Goal: Task Accomplishment & Management: Manage account settings

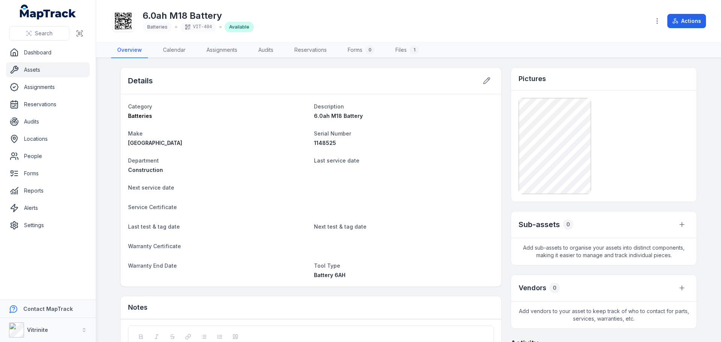
click at [32, 70] on link "Assets" at bounding box center [48, 69] width 84 height 15
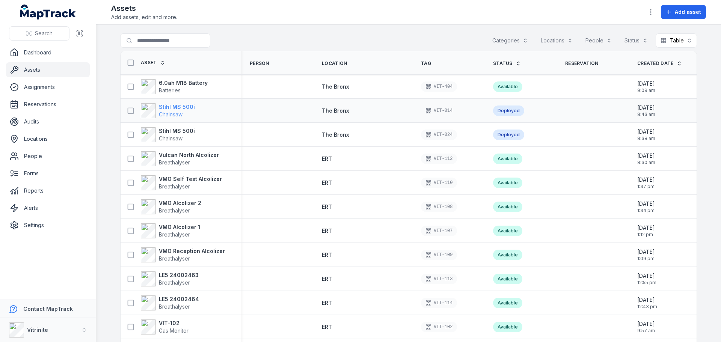
click at [175, 111] on span "Chainsaw" at bounding box center [177, 115] width 36 height 8
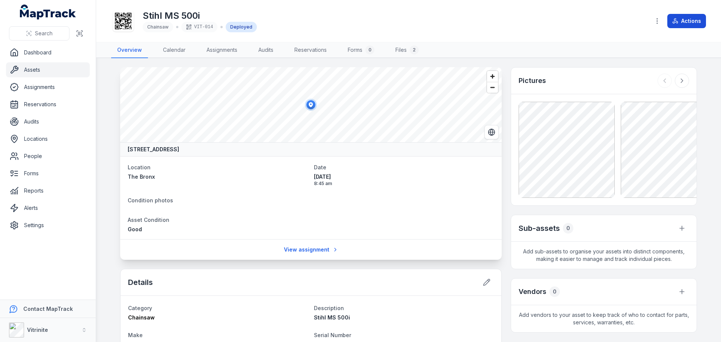
click at [684, 20] on button "Actions" at bounding box center [686, 21] width 39 height 14
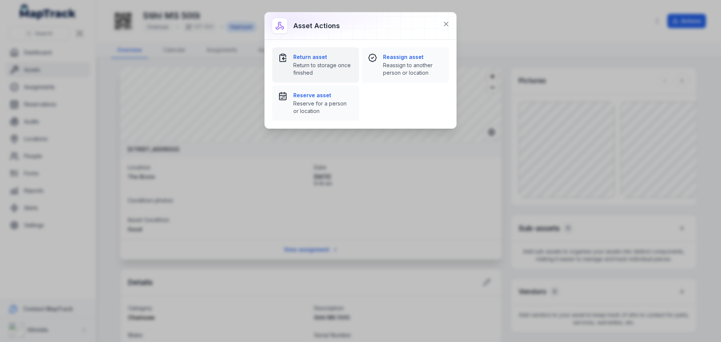
click at [310, 62] on span "Return to storage once finished" at bounding box center [323, 69] width 60 height 15
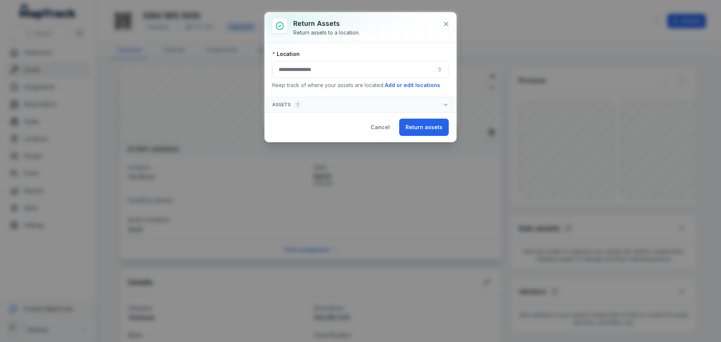
click at [310, 72] on button "button" at bounding box center [360, 69] width 176 height 17
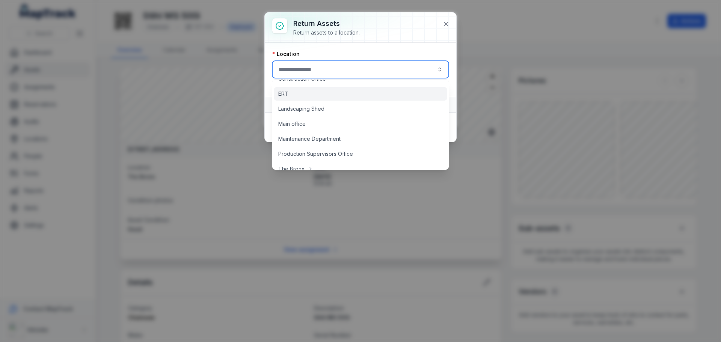
scroll to position [65, 0]
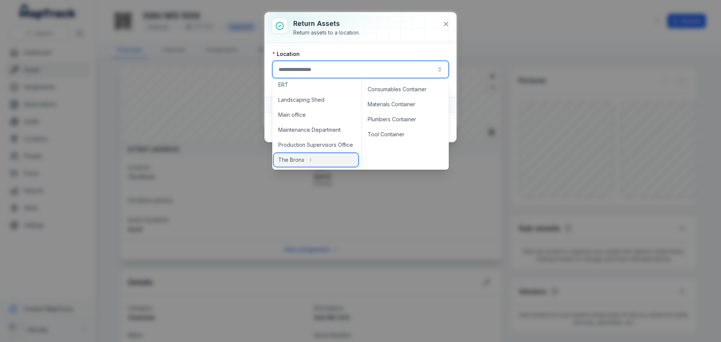
click at [301, 160] on span "The Bronx" at bounding box center [291, 160] width 26 height 8
type input "*********"
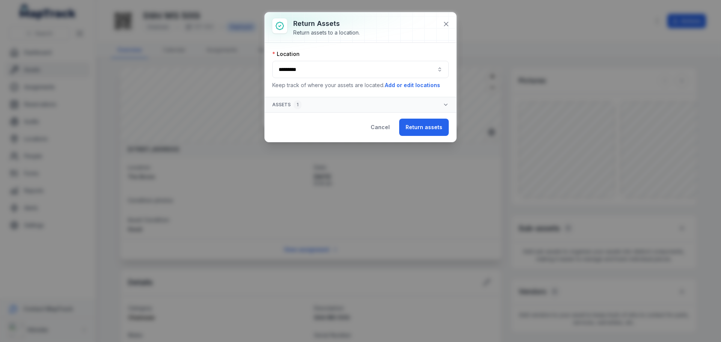
click at [414, 125] on button "Return assets" at bounding box center [424, 127] width 50 height 17
